Goal: Task Accomplishment & Management: Use online tool/utility

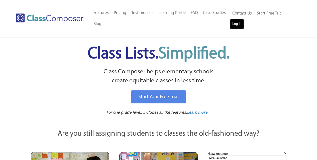
click at [242, 26] on link "Log In" at bounding box center [237, 24] width 14 height 10
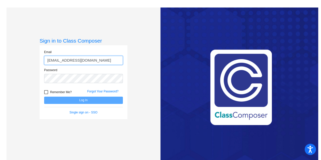
type input "f43822@forsyth.k12.ga.us"
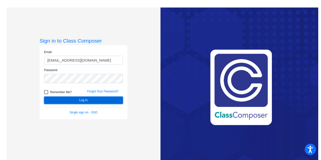
click at [67, 100] on button "Log In" at bounding box center [83, 100] width 79 height 7
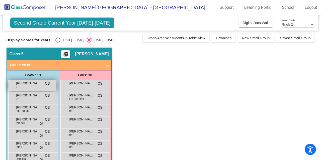
scroll to position [25, 0]
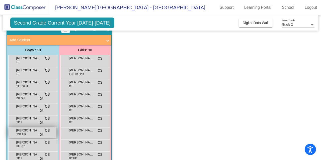
click at [30, 132] on span "Jack Steinberg" at bounding box center [28, 130] width 25 height 5
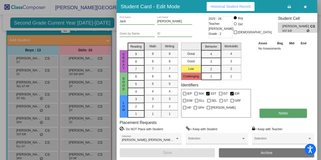
click at [284, 113] on span "Notes" at bounding box center [283, 113] width 9 height 4
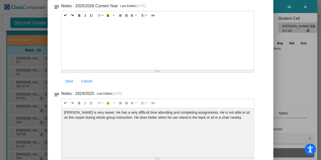
scroll to position [40, 0]
